Goal: Task Accomplishment & Management: Complete application form

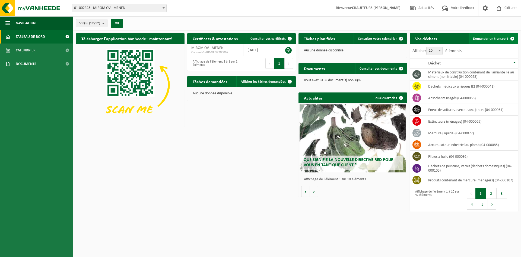
click at [495, 39] on span "Demander un transport" at bounding box center [490, 39] width 35 height 4
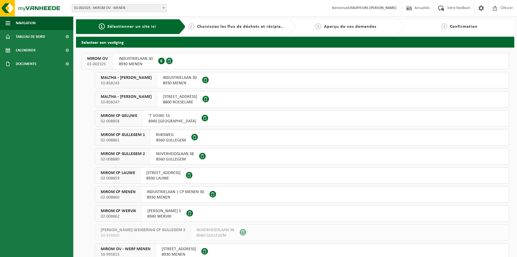
click at [101, 59] on span "MIROM OV" at bounding box center [97, 58] width 21 height 5
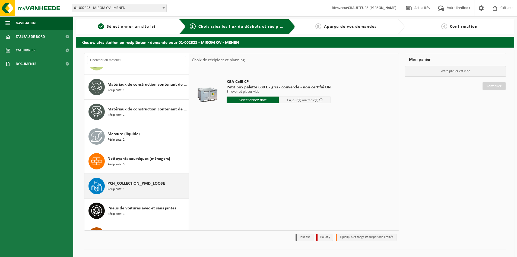
click at [131, 185] on span "PCH_COLLECTION_PMD_LOOSE" at bounding box center [137, 183] width 58 height 7
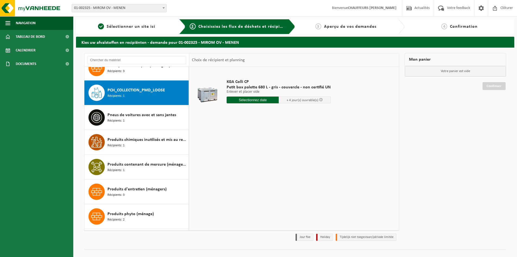
scroll to position [568, 0]
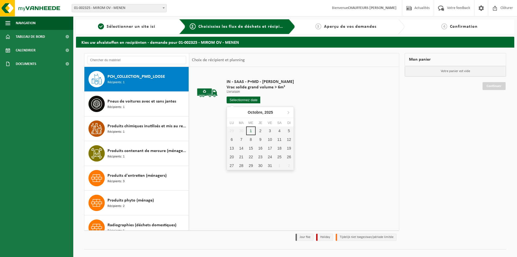
click at [239, 102] on input "text" at bounding box center [244, 99] width 34 height 7
click at [260, 130] on div "2" at bounding box center [261, 130] width 10 height 9
type input "à partir de 2025-10-02"
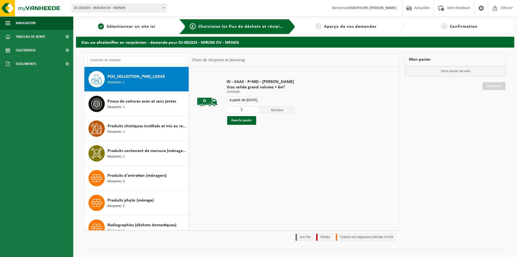
click at [256, 108] on input "7" at bounding box center [244, 109] width 34 height 7
click at [255, 112] on input "6" at bounding box center [244, 109] width 34 height 7
type input "5"
click at [255, 112] on input "5" at bounding box center [244, 109] width 34 height 7
click at [245, 120] on button "Dans le panier" at bounding box center [241, 120] width 29 height 9
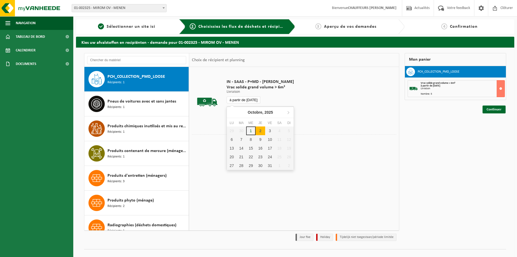
click at [246, 98] on input "à partir de 2025-10-02" at bounding box center [244, 99] width 34 height 7
click at [261, 130] on div "2" at bounding box center [261, 130] width 10 height 9
type input "à partir de 2025-10-02"
click at [251, 99] on input "à partir de 2025-10-02" at bounding box center [244, 99] width 34 height 7
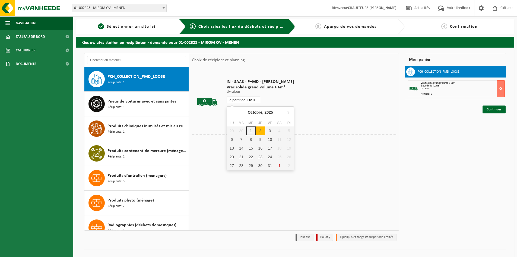
drag, startPoint x: 262, startPoint y: 129, endPoint x: 259, endPoint y: 131, distance: 3.3
click at [261, 130] on div "2" at bounding box center [261, 130] width 10 height 9
click at [259, 131] on div "2" at bounding box center [261, 130] width 10 height 9
type input "à partir de 2025-10-02"
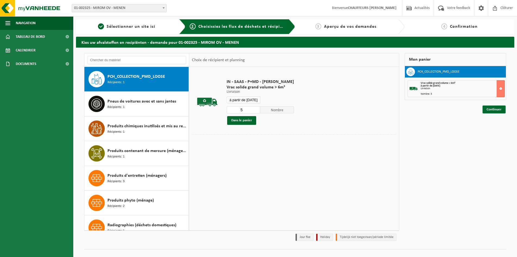
click at [239, 99] on input "à partir de 2025-10-02" at bounding box center [244, 99] width 34 height 7
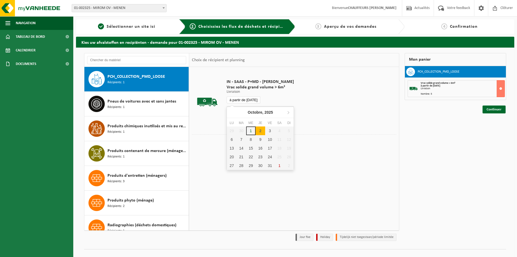
click at [260, 130] on div "2" at bounding box center [261, 130] width 10 height 9
click at [260, 132] on div "2" at bounding box center [261, 130] width 10 height 9
type input "à partir de 2025-10-02"
click at [260, 132] on div "2" at bounding box center [261, 130] width 10 height 9
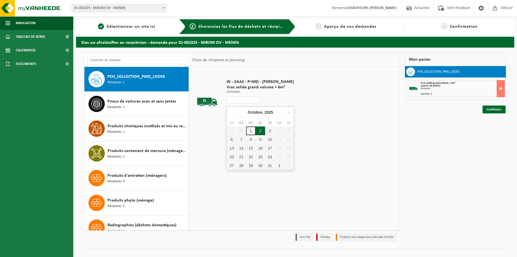
click at [260, 132] on div "2" at bounding box center [261, 130] width 10 height 9
type input "à partir de 2025-10-02"
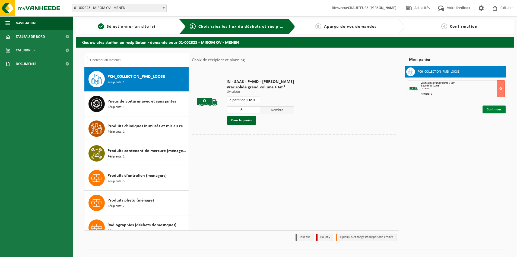
click at [490, 110] on link "Continuer" at bounding box center [494, 109] width 23 height 8
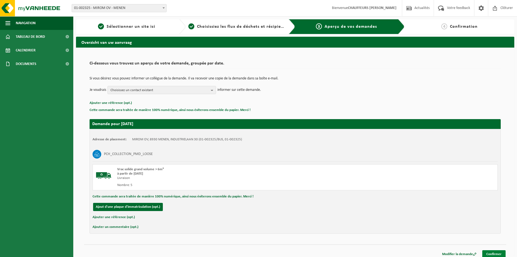
click at [499, 252] on link "Confirmer" at bounding box center [494, 254] width 23 height 8
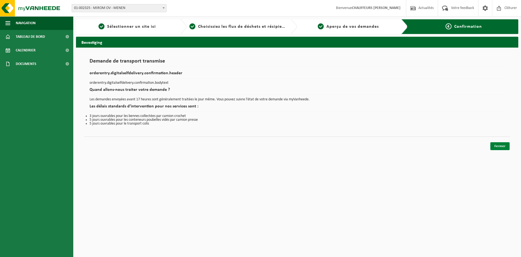
click at [504, 146] on link "Fermer" at bounding box center [500, 146] width 19 height 8
